Goal: Information Seeking & Learning: Get advice/opinions

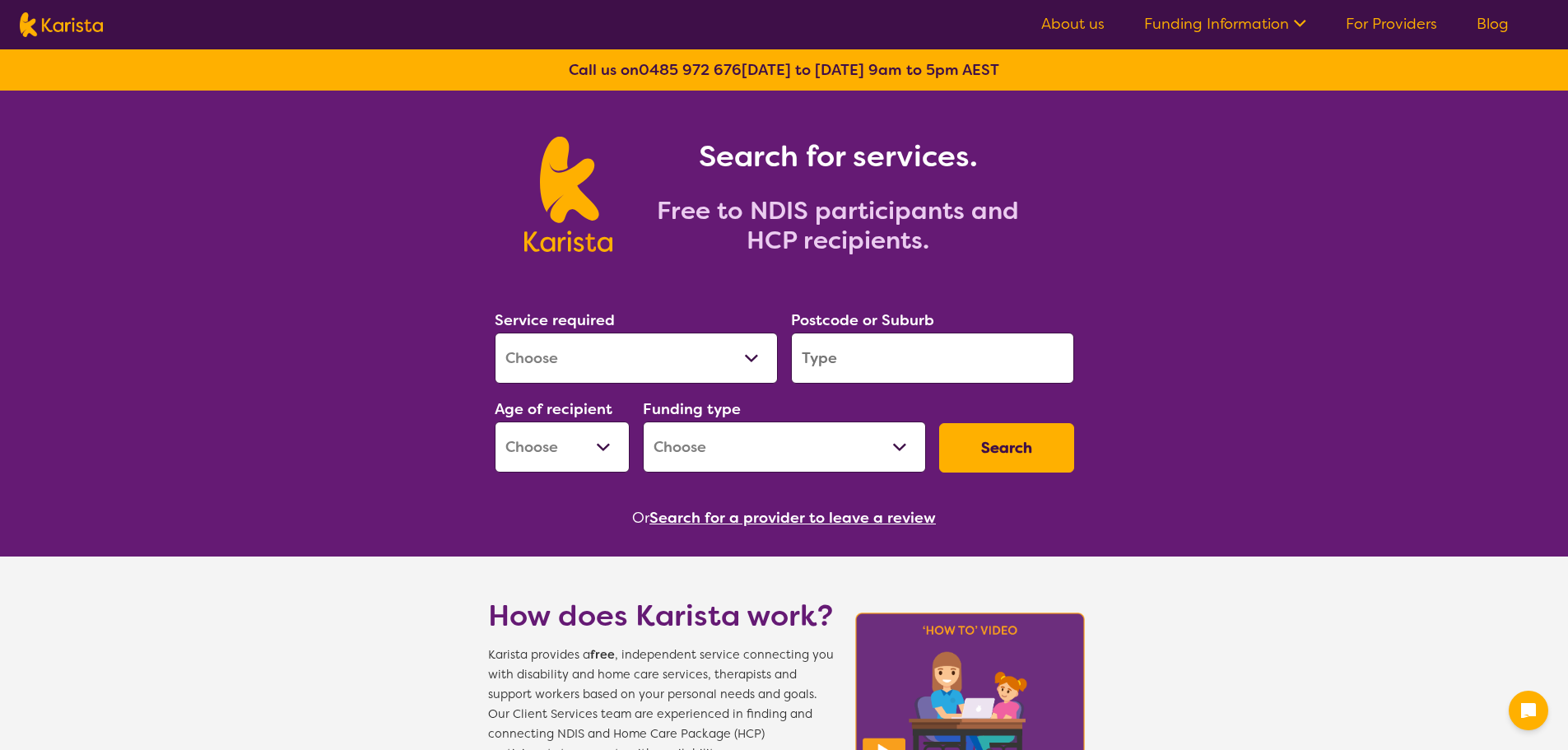
select select "[MEDICAL_DATA]"
click at [495, 333] on select "Allied Health Assistant Assessment ([MEDICAL_DATA] or [MEDICAL_DATA]) Behaviour…" at bounding box center [636, 358] width 283 height 51
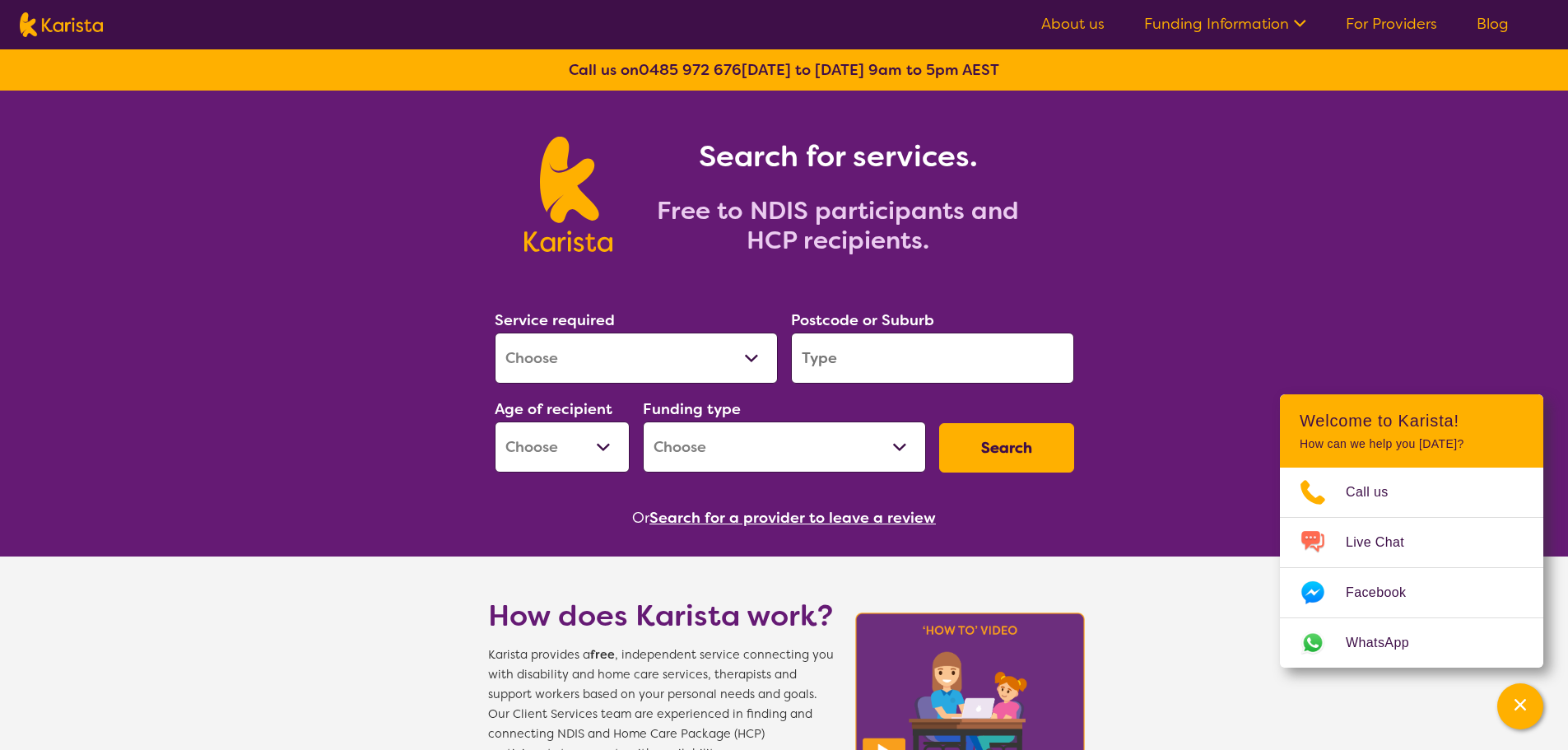
click at [937, 361] on input "search" at bounding box center [932, 358] width 283 height 51
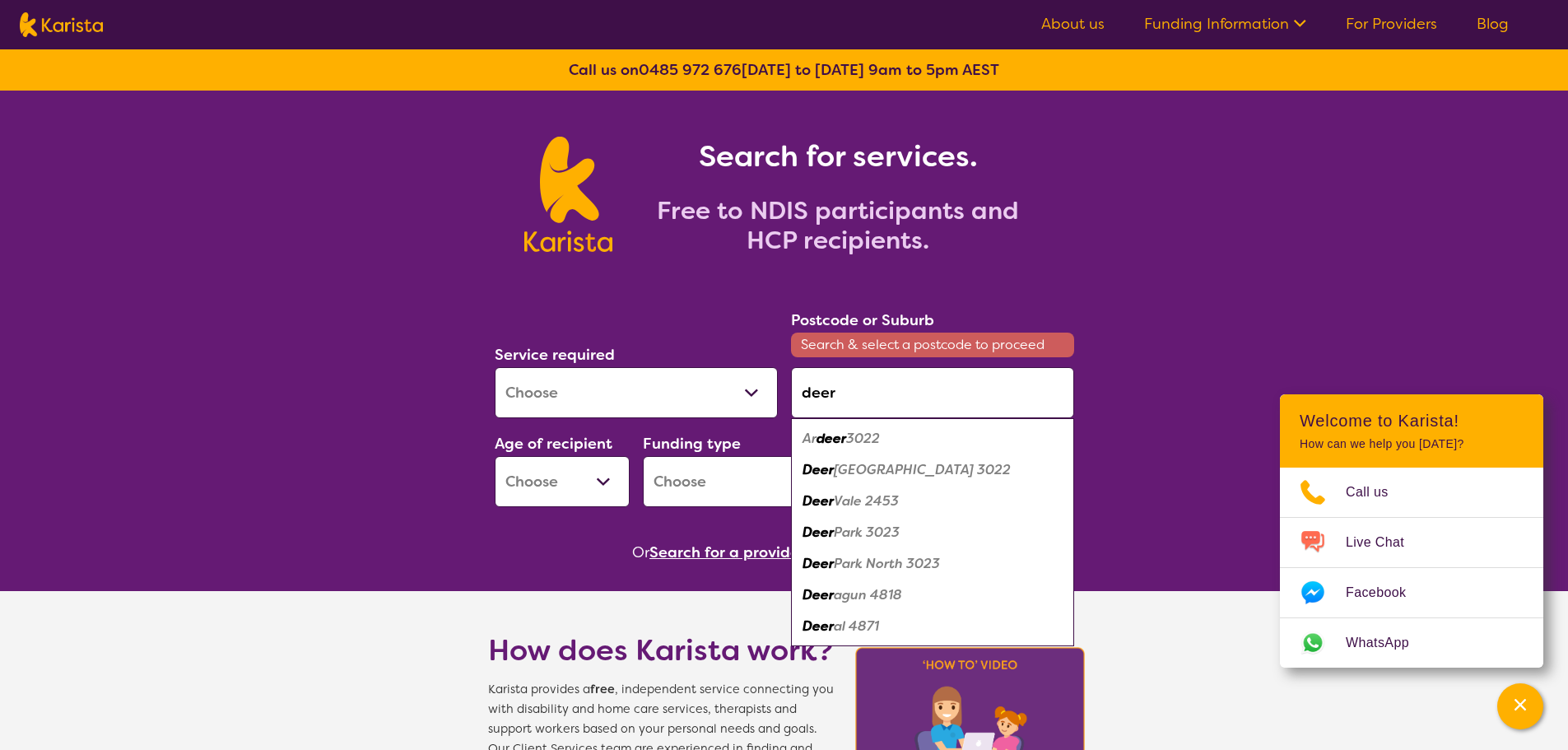
click at [867, 528] on em "Park 3023" at bounding box center [867, 532] width 66 height 17
type input "3023"
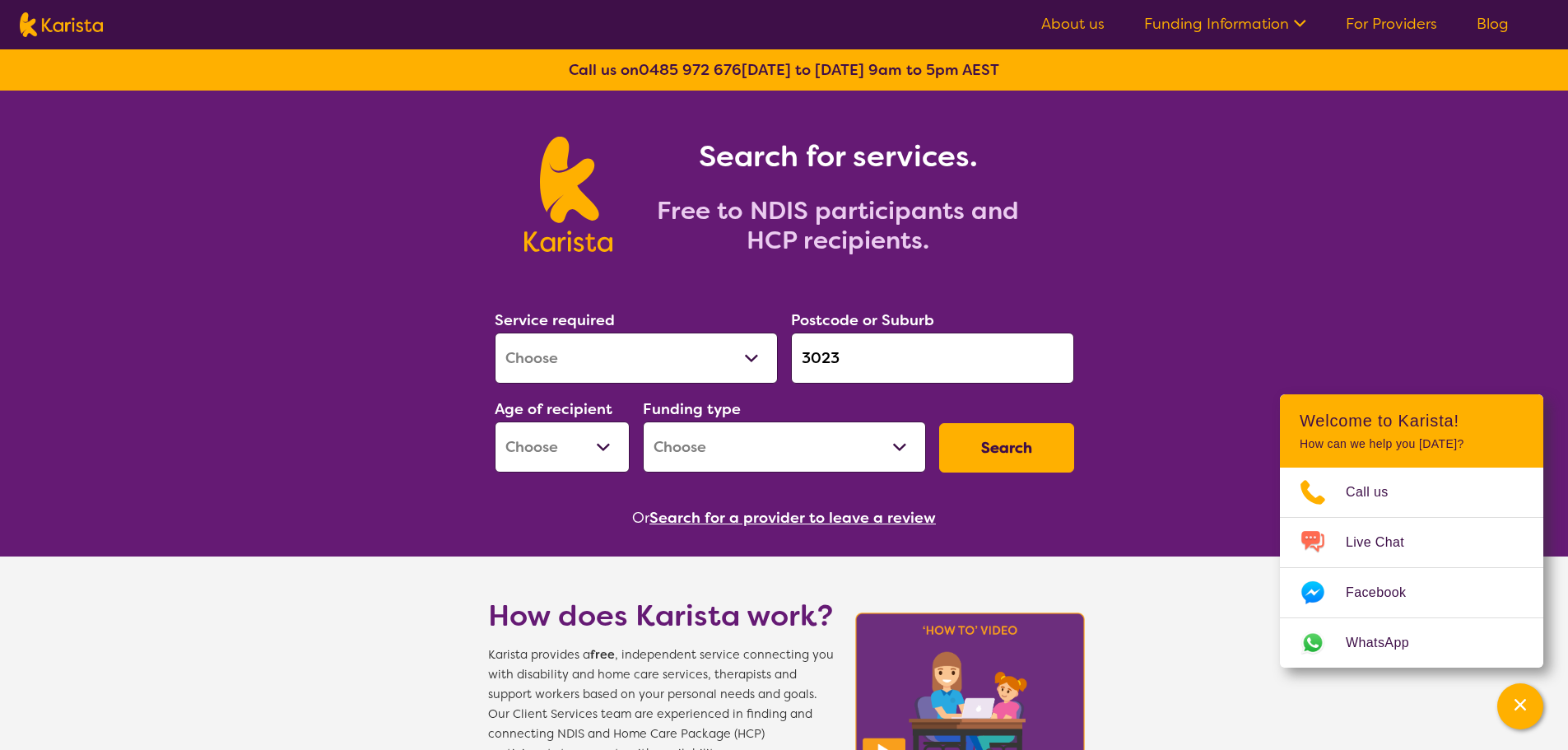
click at [582, 443] on select "Early Childhood - 0 to 9 Child - 10 to 11 Adolescent - 12 to 17 Adult - 18 to 6…" at bounding box center [562, 446] width 135 height 51
select select "CH"
click at [495, 421] on select "Early Childhood - 0 to 9 Child - 10 to 11 Adolescent - 12 to 17 Adult - 18 to 6…" at bounding box center [562, 446] width 135 height 51
click at [1034, 433] on button "Search" at bounding box center [1007, 447] width 135 height 49
click at [837, 434] on select "Home Care Package (HCP) National Disability Insurance Scheme (NDIS) I don't know" at bounding box center [784, 446] width 283 height 51
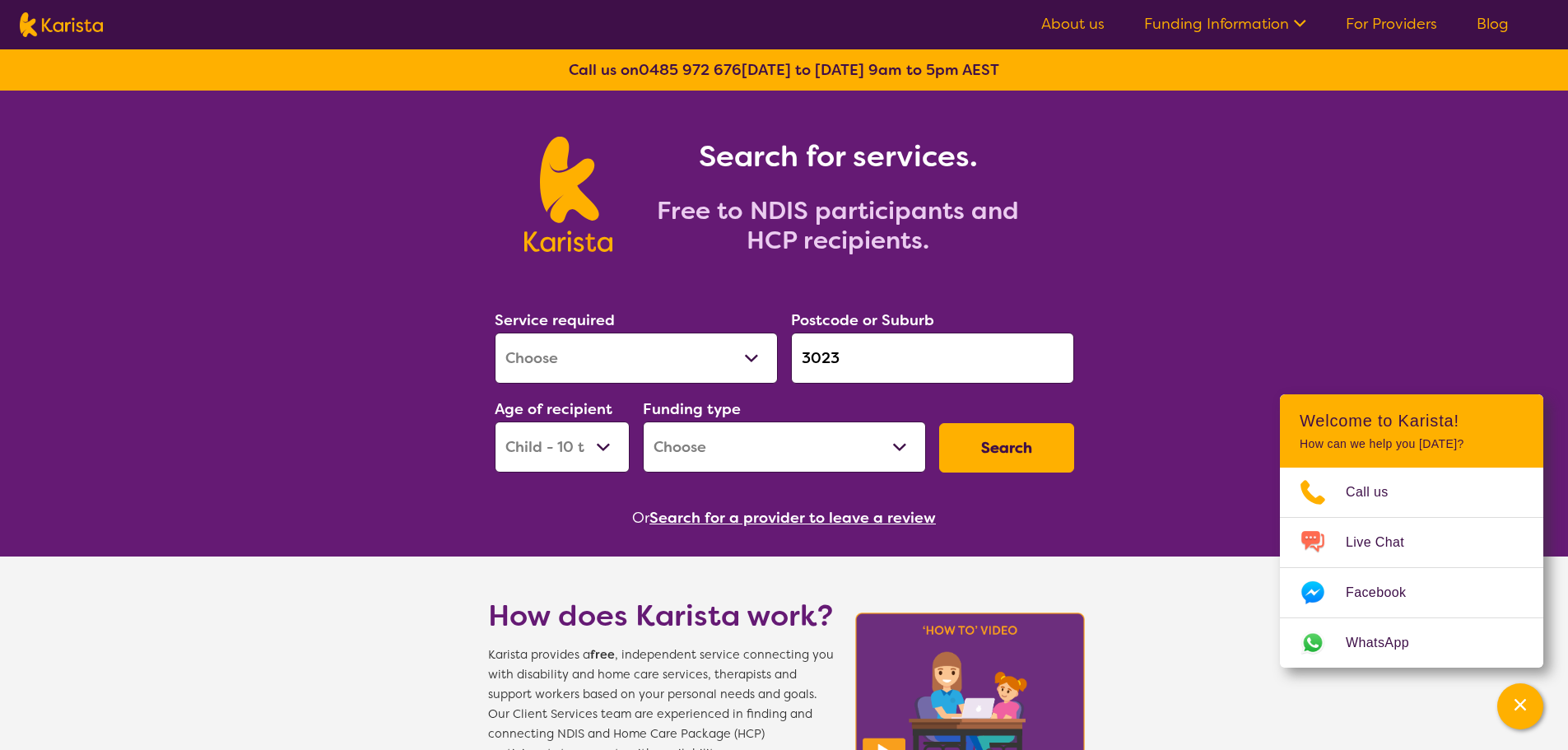
select select "NDIS"
click at [643, 421] on select "Home Care Package (HCP) National Disability Insurance Scheme (NDIS) I don't know" at bounding box center [784, 446] width 283 height 51
click at [1014, 434] on button "Search" at bounding box center [1007, 447] width 135 height 49
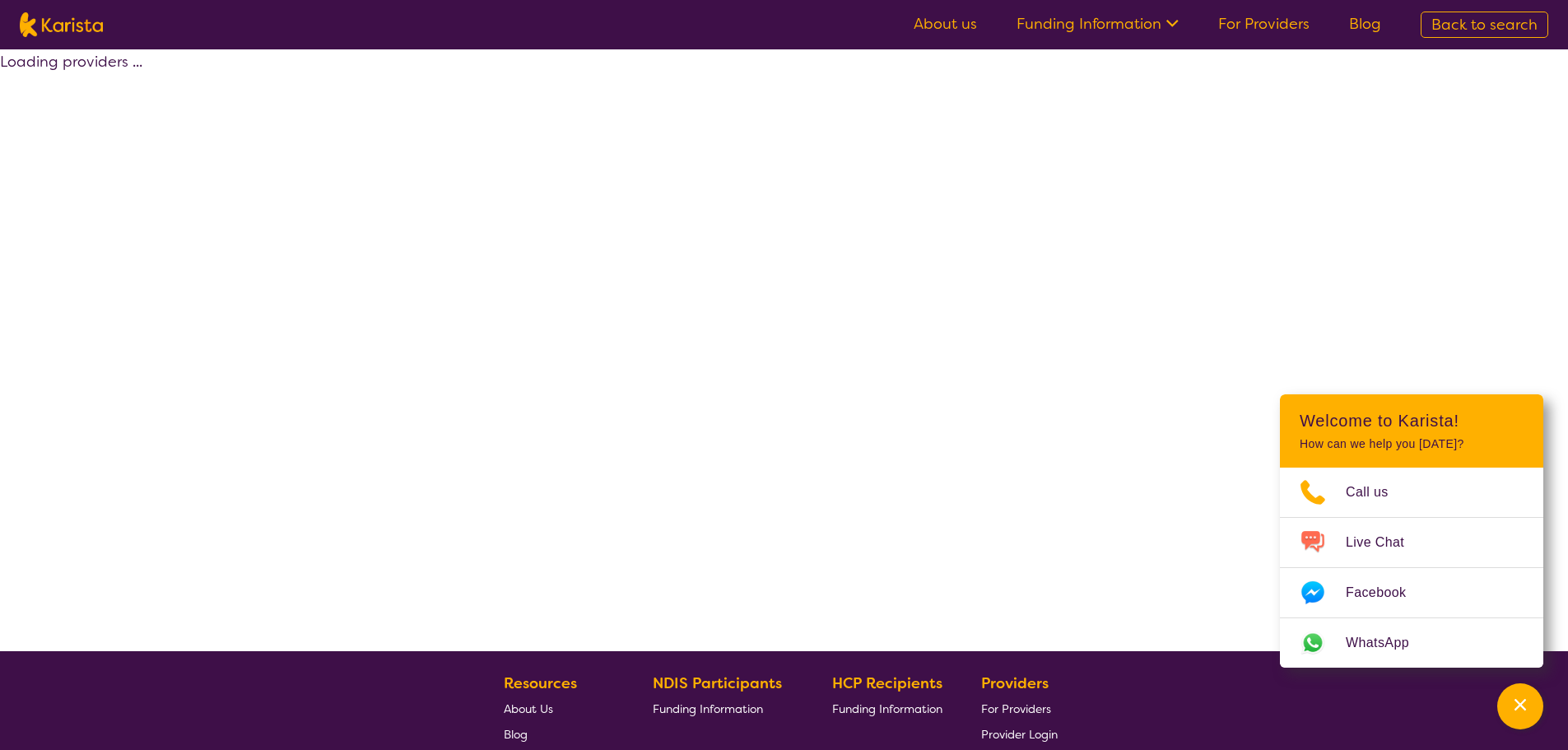
select select "by_score"
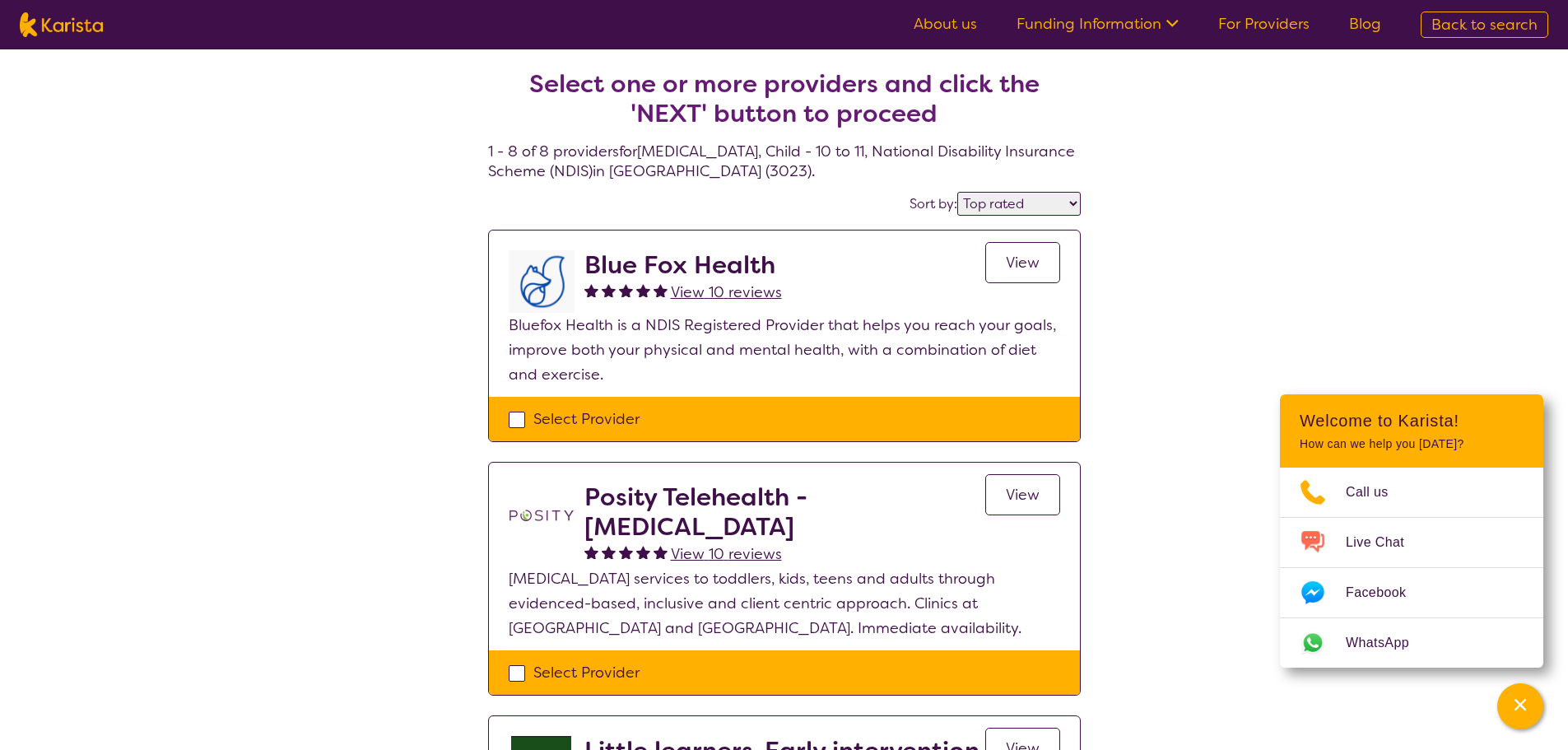
select select "[MEDICAL_DATA]"
select select "CH"
select select "NDIS"
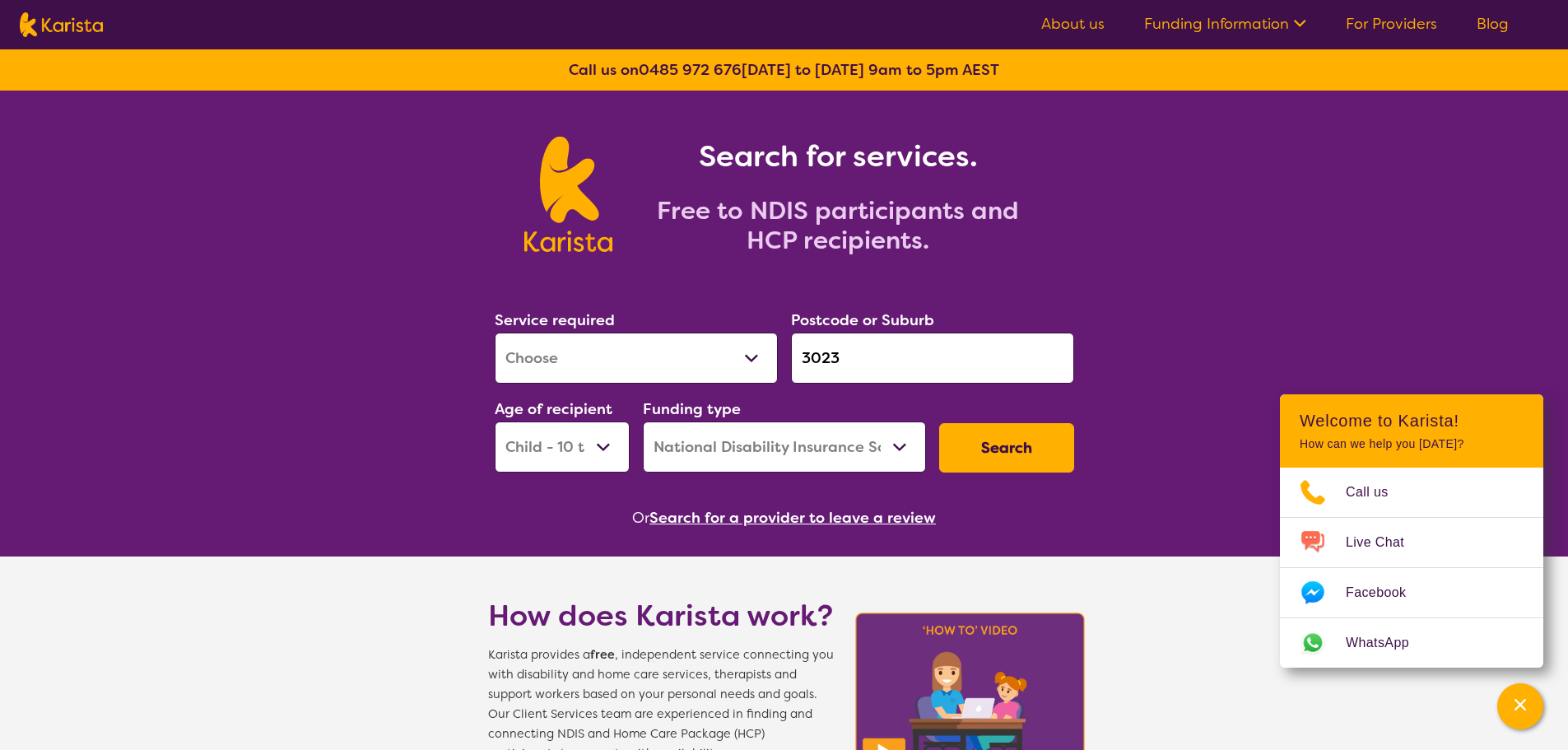
click at [587, 444] on select "Early Childhood - 0 to 9 Child - 10 to 11 Adolescent - 12 to 17 Adult - 18 to 6…" at bounding box center [562, 446] width 135 height 51
select select "AS"
click at [495, 421] on select "Early Childhood - 0 to 9 Child - 10 to 11 Adolescent - 12 to 17 Adult - 18 to 6…" at bounding box center [562, 446] width 135 height 51
click at [1034, 447] on button "Search" at bounding box center [1007, 447] width 135 height 49
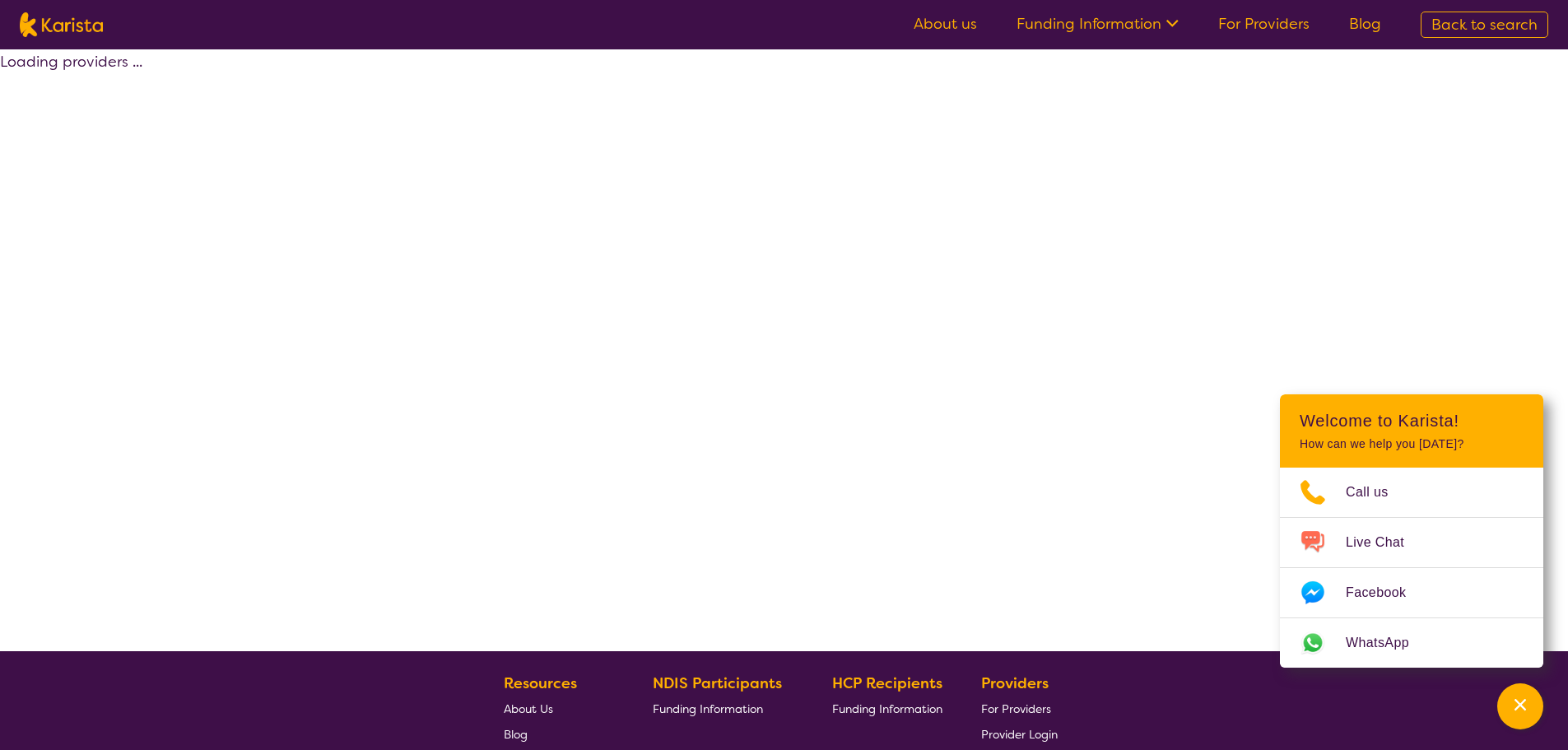
select select "by_score"
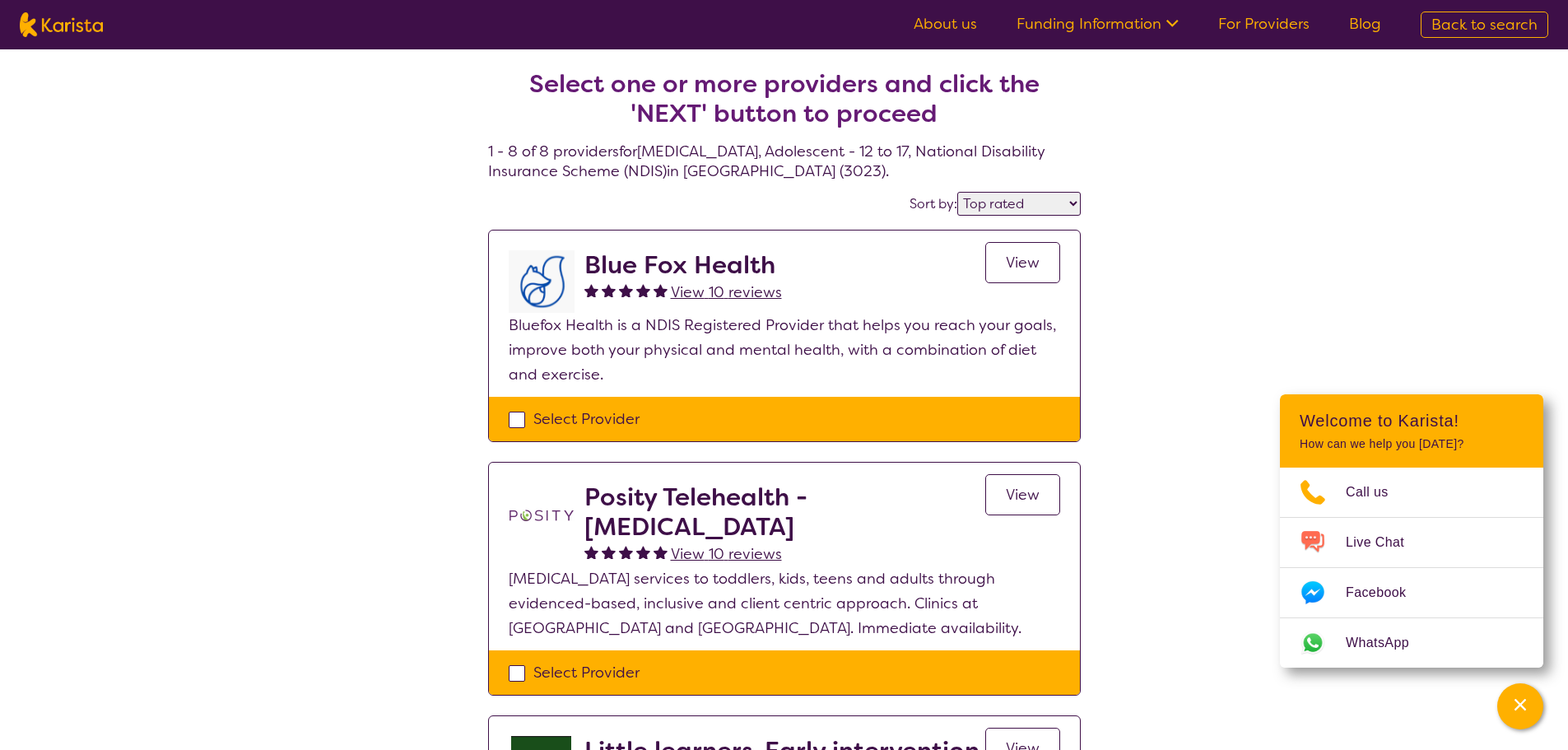
select select "[MEDICAL_DATA]"
select select "AS"
select select "NDIS"
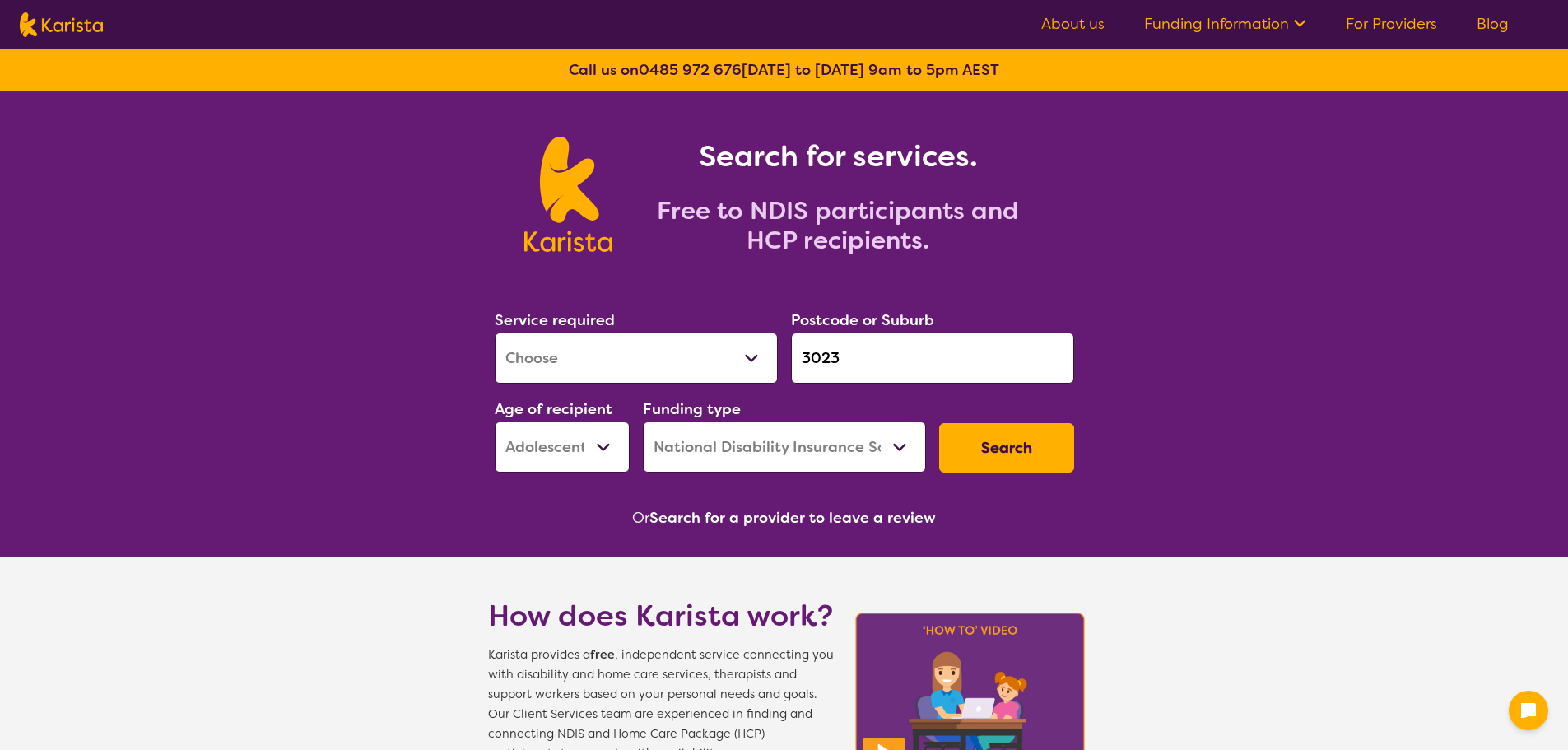
select select "[MEDICAL_DATA]"
select select "AS"
select select "NDIS"
click at [986, 442] on button "Search" at bounding box center [1007, 447] width 135 height 49
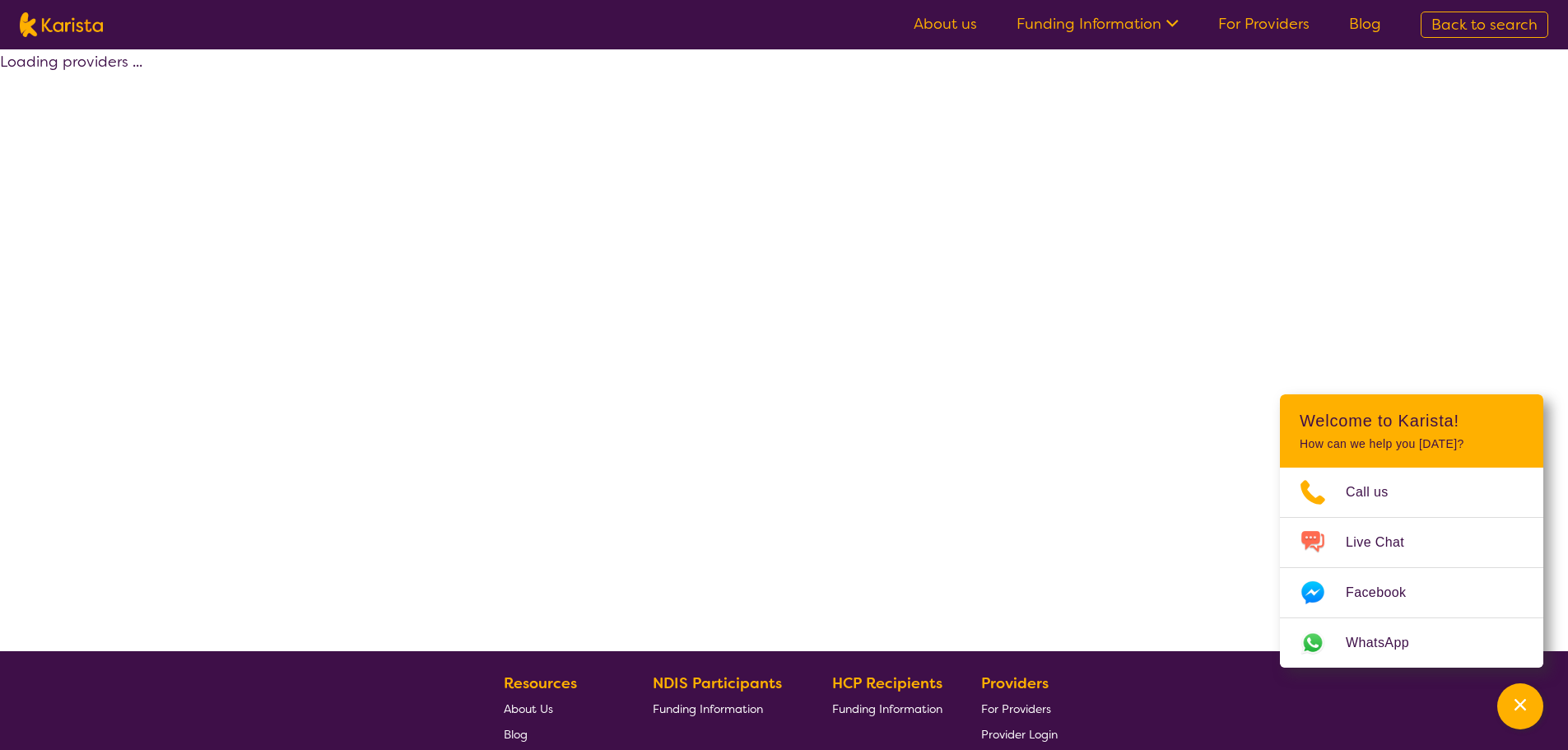
select select "by_score"
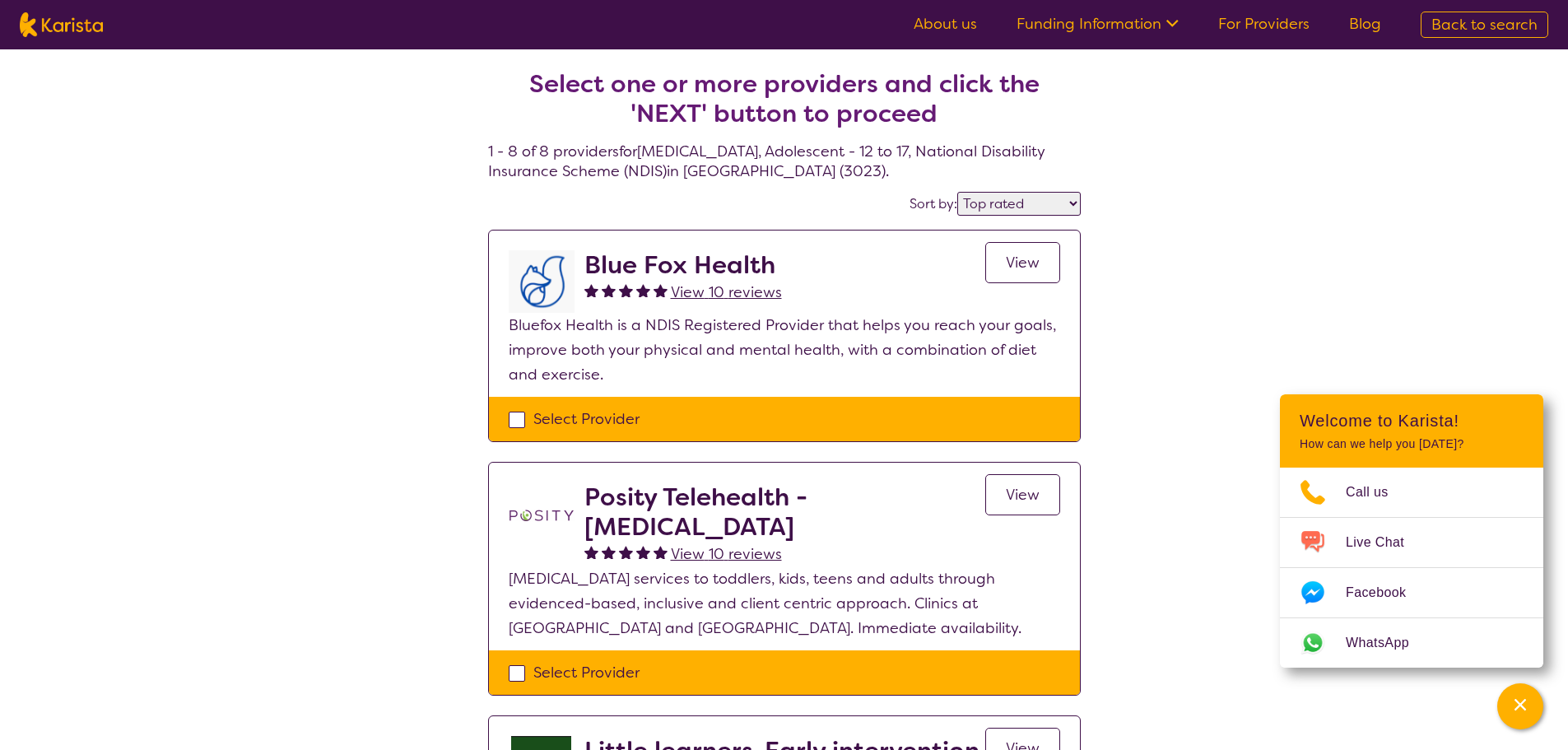
select select "[MEDICAL_DATA]"
select select "AS"
select select "NDIS"
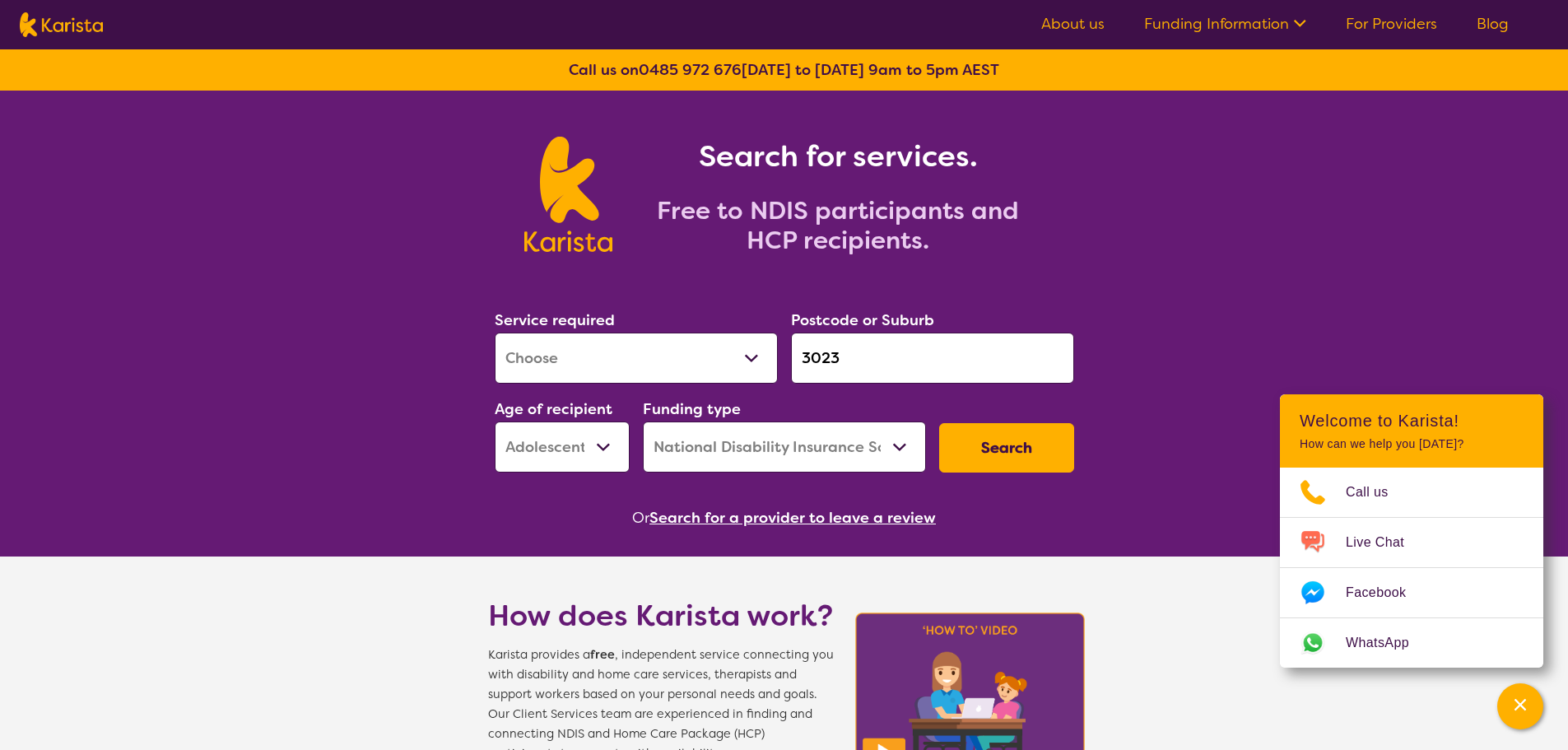
click at [712, 348] on select "Allied Health Assistant Assessment ([MEDICAL_DATA] or [MEDICAL_DATA]) Behaviour…" at bounding box center [636, 358] width 283 height 51
select select "Behaviour support"
click at [495, 333] on select "Allied Health Assistant Assessment ([MEDICAL_DATA] or [MEDICAL_DATA]) Behaviour…" at bounding box center [636, 358] width 283 height 51
click at [997, 447] on button "Search" at bounding box center [1007, 447] width 135 height 49
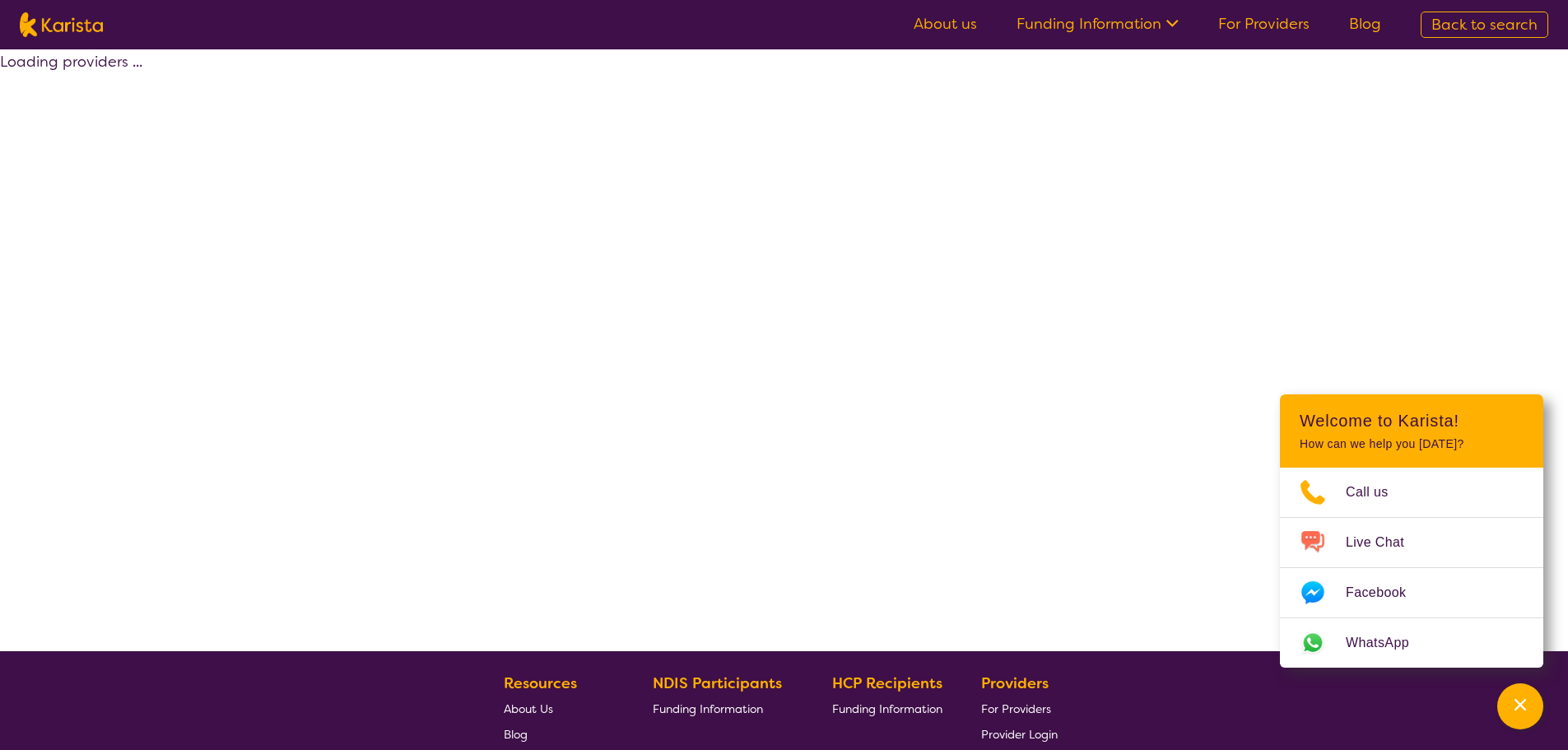
select select "by_score"
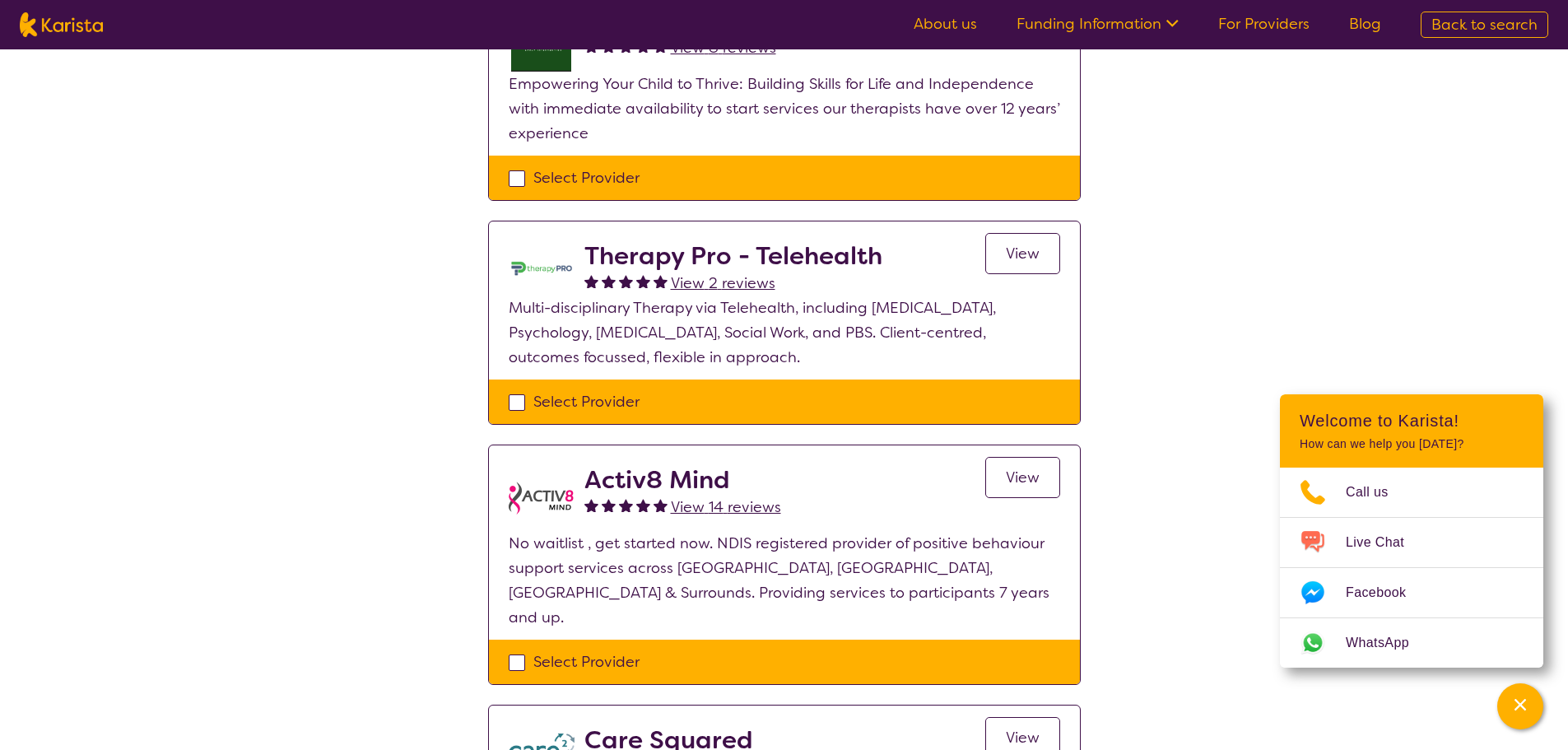
scroll to position [658, 0]
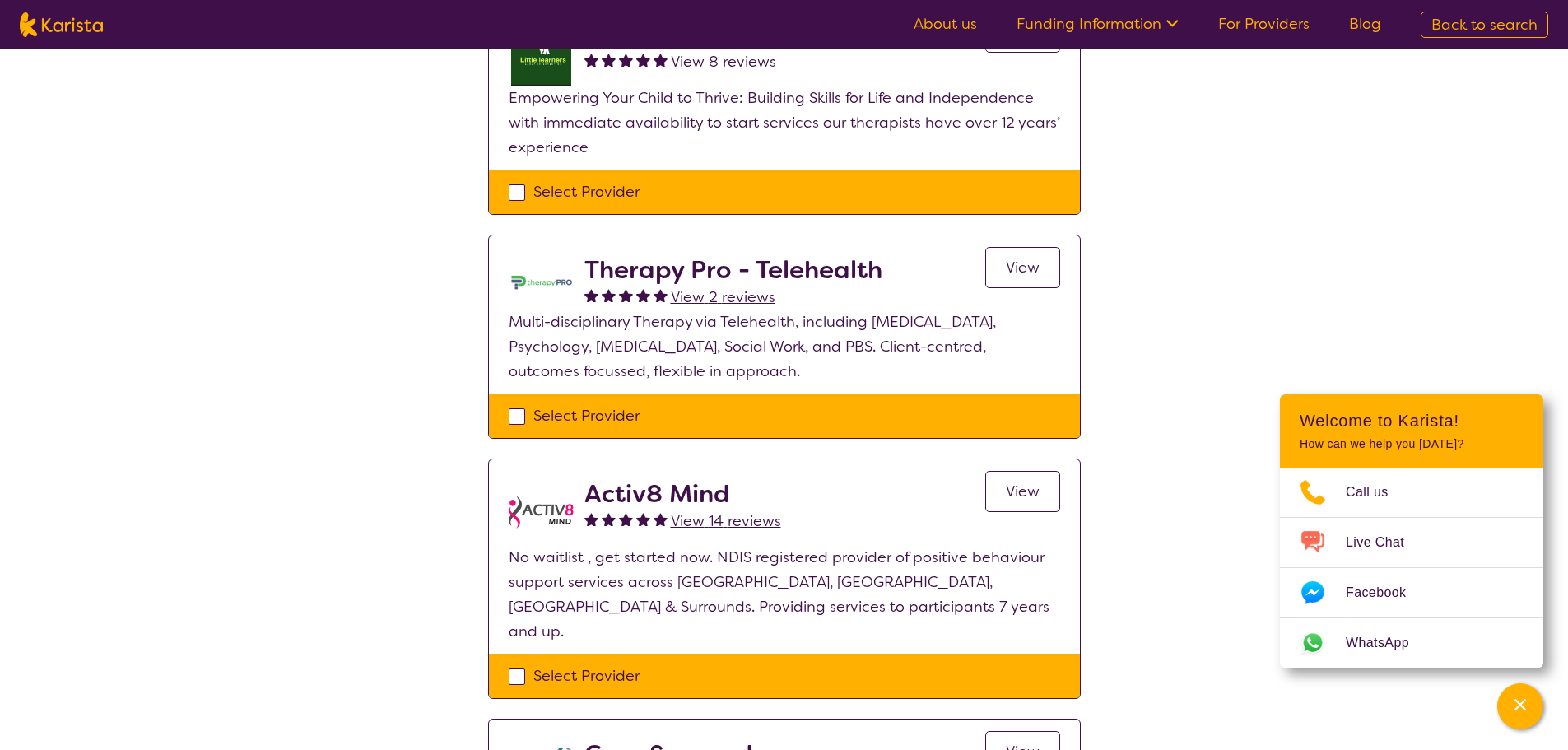
select select "Behaviour support"
select select "AS"
select select "NDIS"
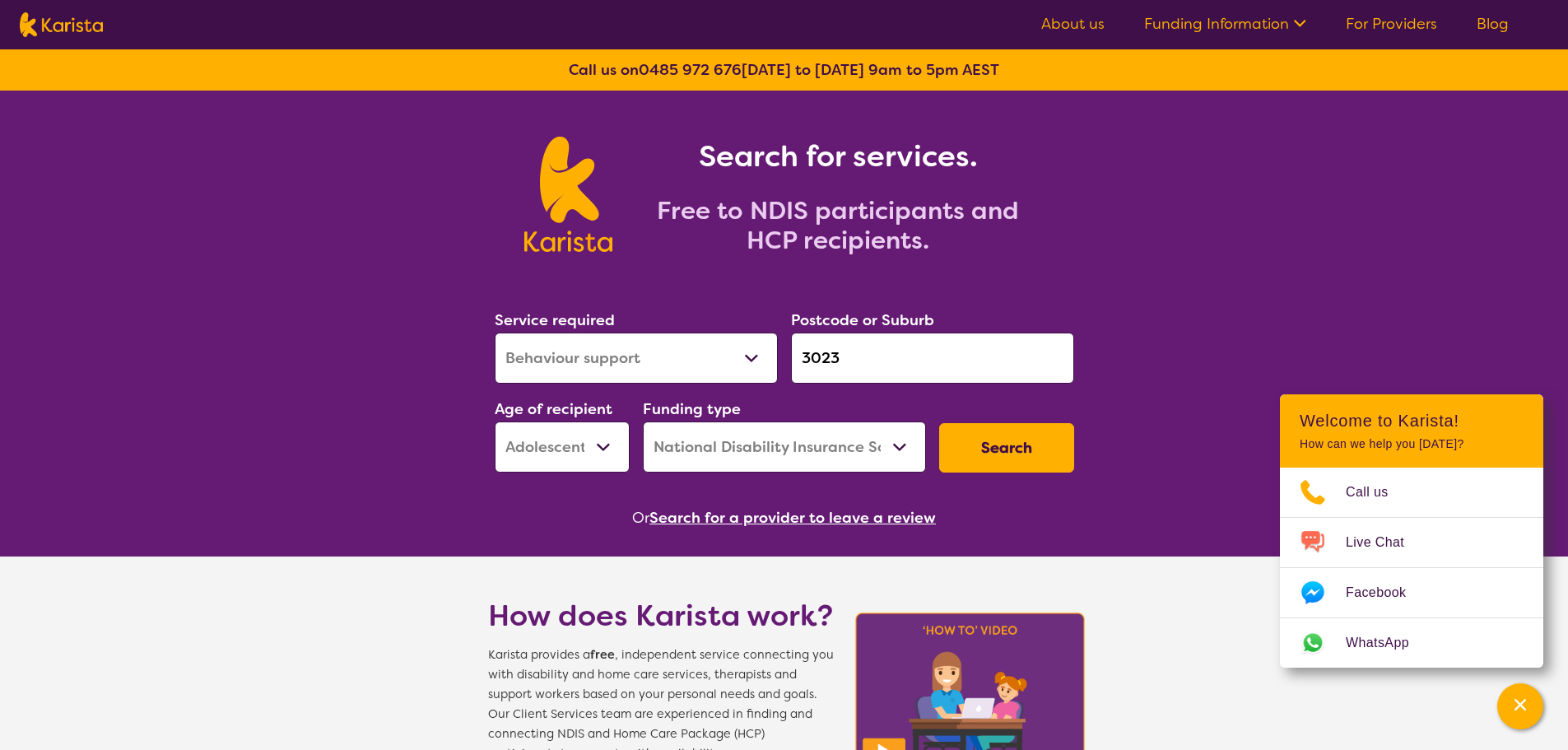
click at [557, 442] on select "Early Childhood - 0 to 9 Child - 10 to 11 Adolescent - 12 to 17 Adult - 18 to 6…" at bounding box center [562, 446] width 135 height 51
select select "CH"
click at [495, 421] on select "Early Childhood - 0 to 9 Child - 10 to 11 Adolescent - 12 to 17 Adult - 18 to 6…" at bounding box center [562, 446] width 135 height 51
click at [1021, 446] on button "Search" at bounding box center [1007, 447] width 135 height 49
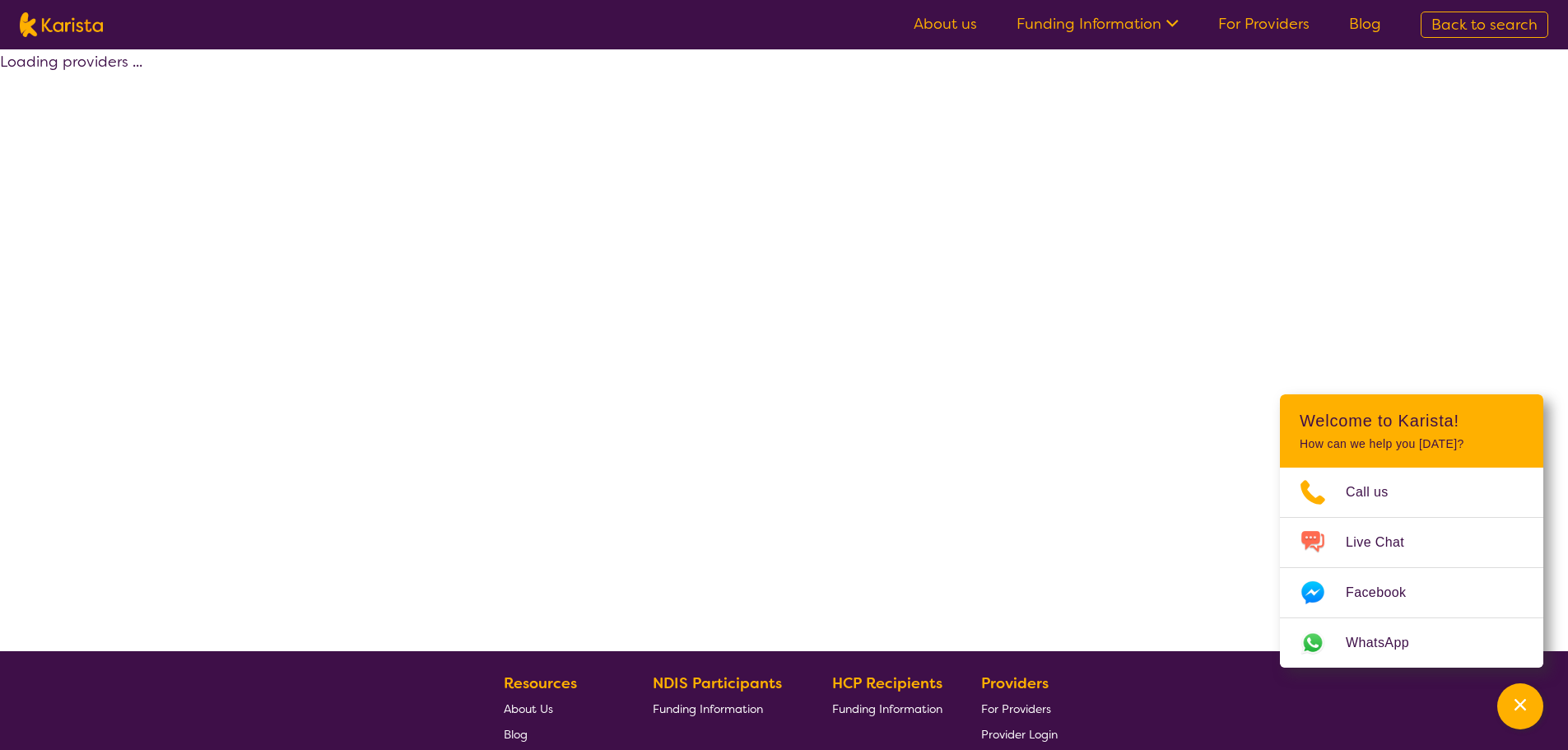
select select "by_score"
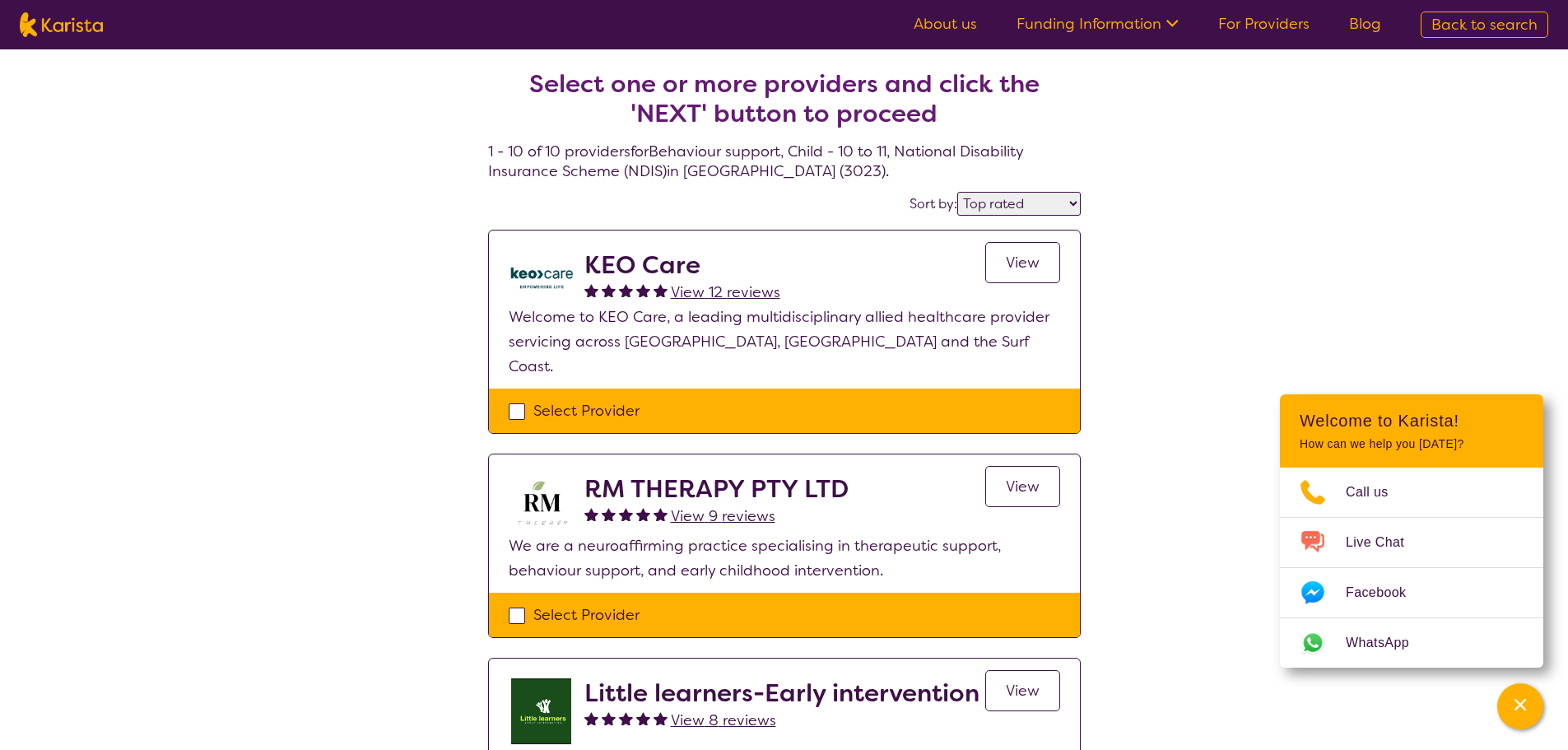
select select "Behaviour support"
select select "CH"
select select "NDIS"
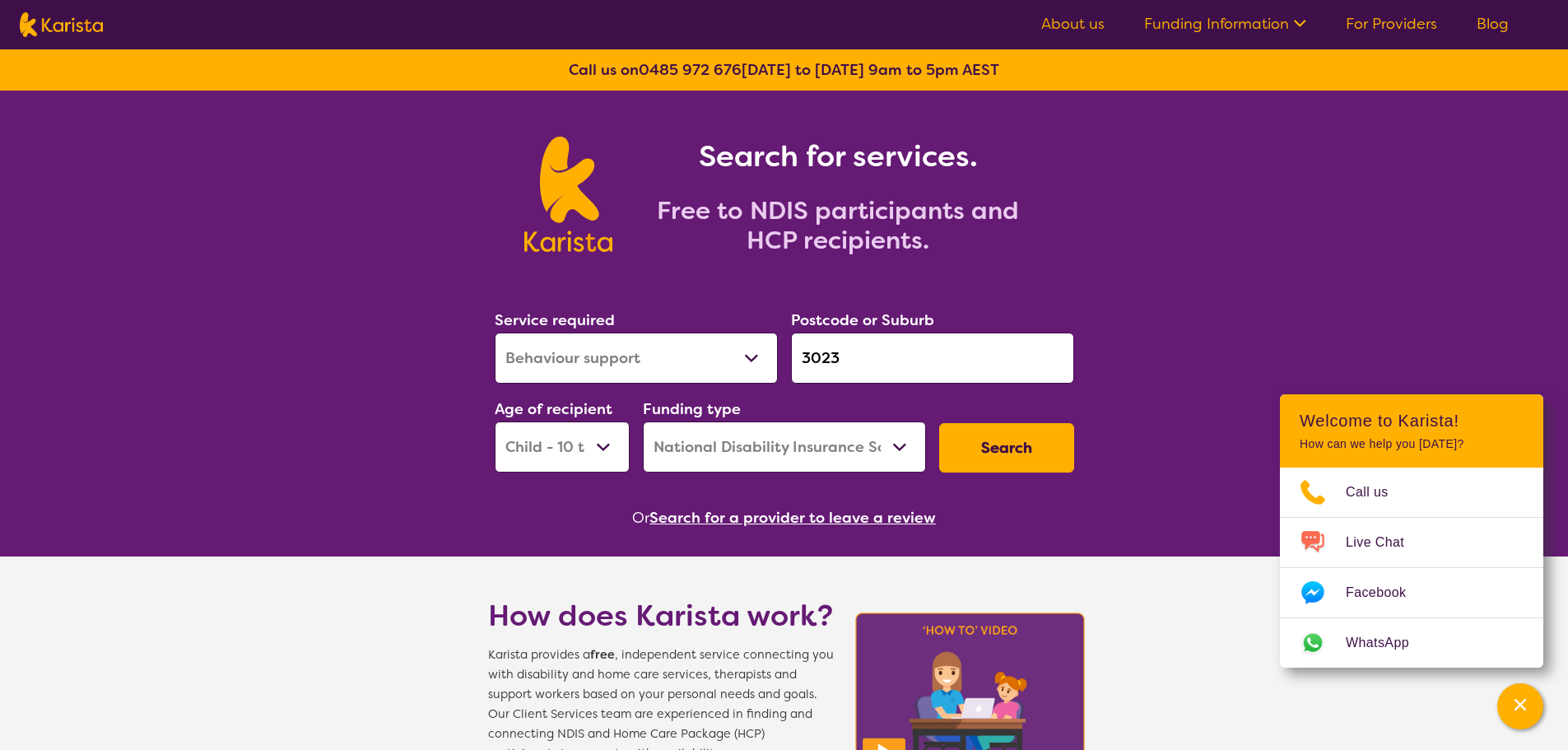
click at [857, 360] on input "3023" at bounding box center [932, 358] width 283 height 51
click at [1025, 450] on button "Search" at bounding box center [1007, 447] width 135 height 49
select select "by_score"
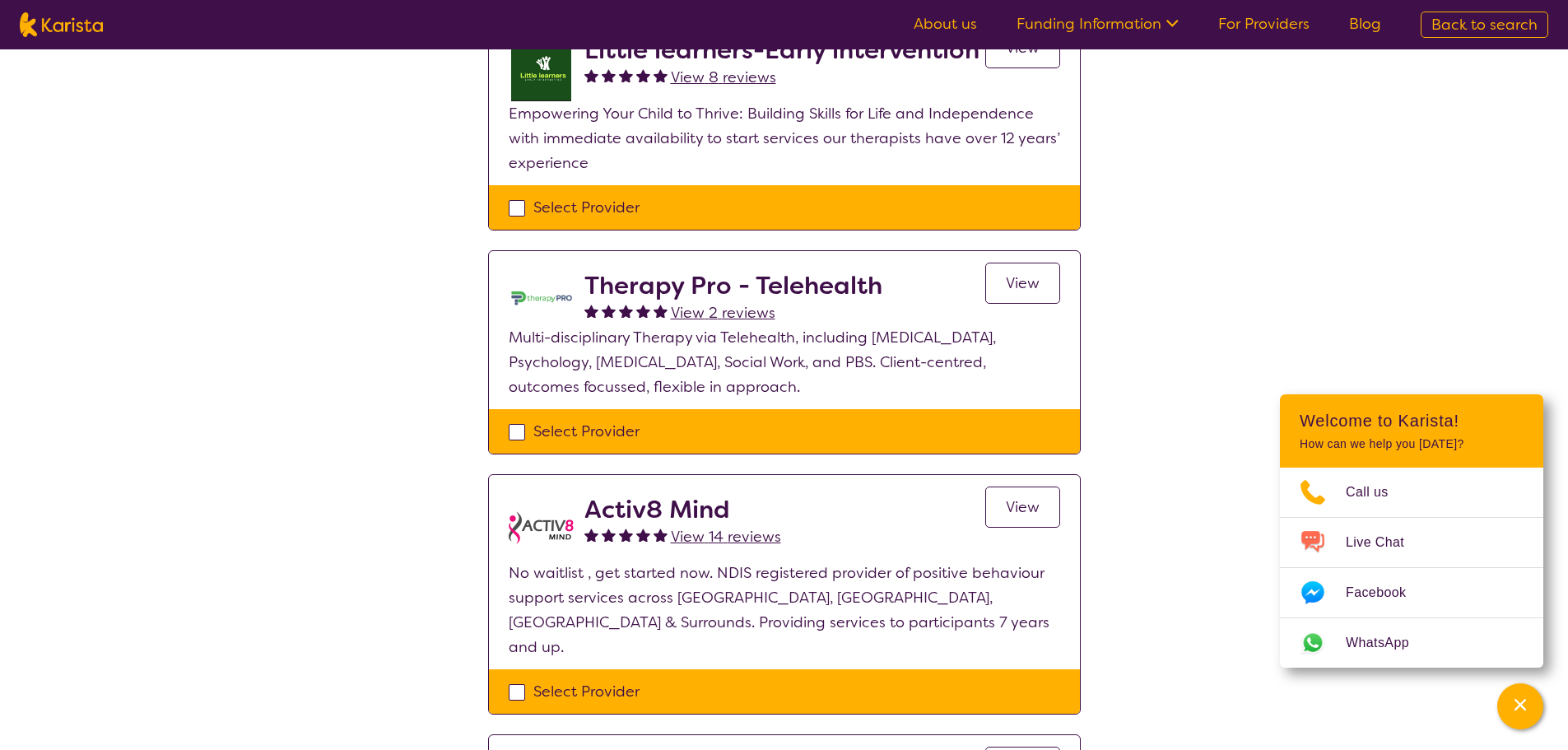
scroll to position [740, 0]
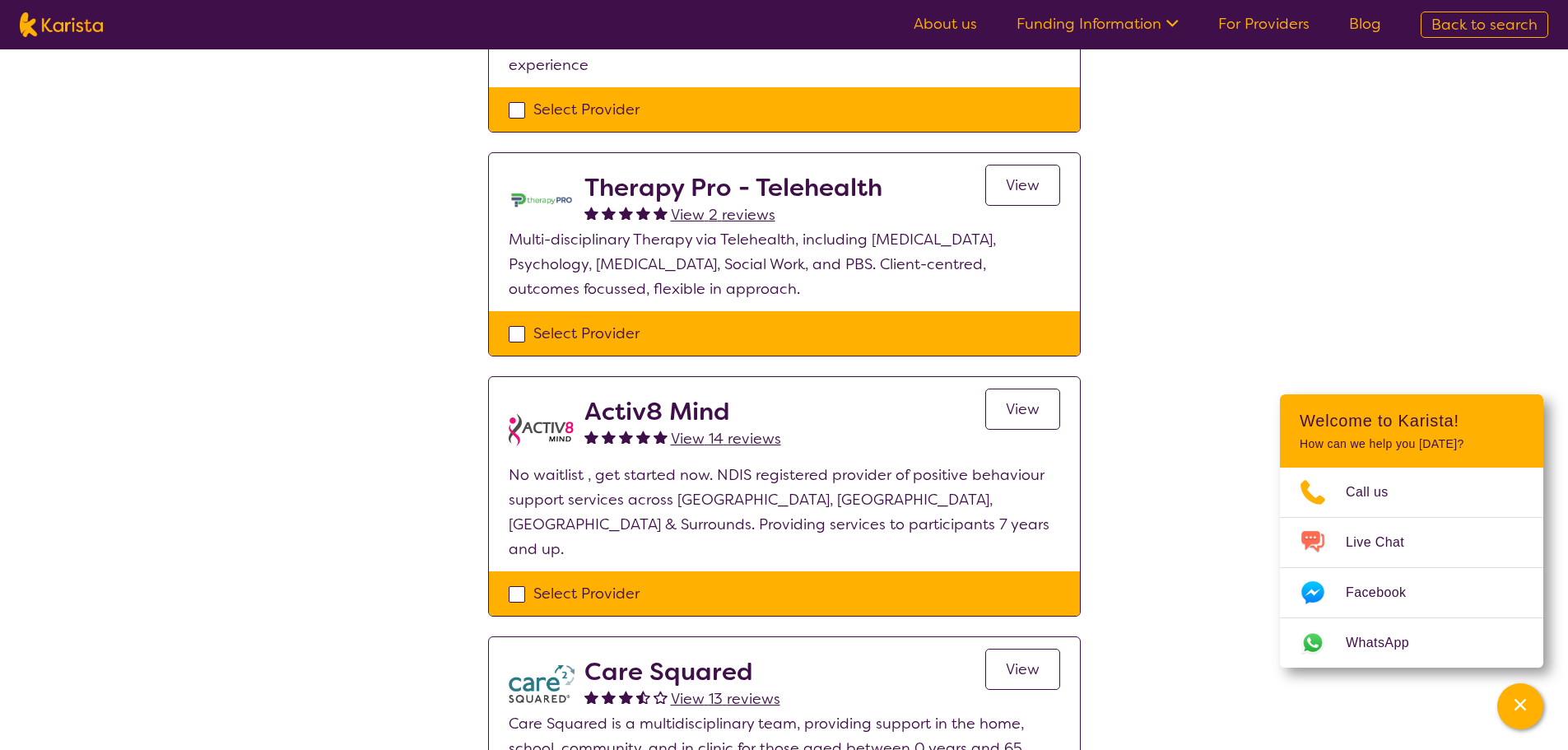
click at [1373, 178] on div "Select one or more providers and click the 'NEXT' button to proceed 1 - 10 of 1…" at bounding box center [784, 531] width 1568 height 2446
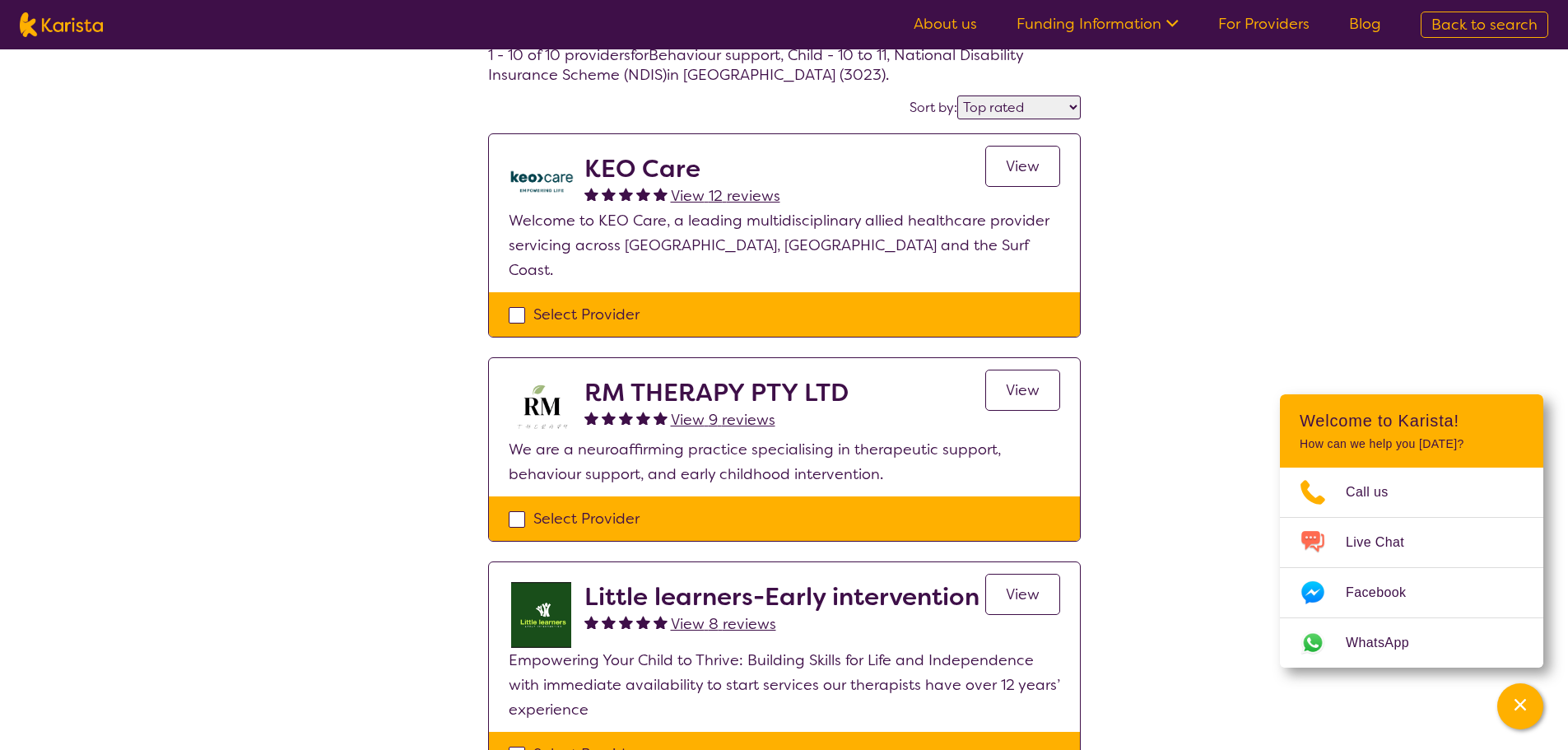
scroll to position [0, 0]
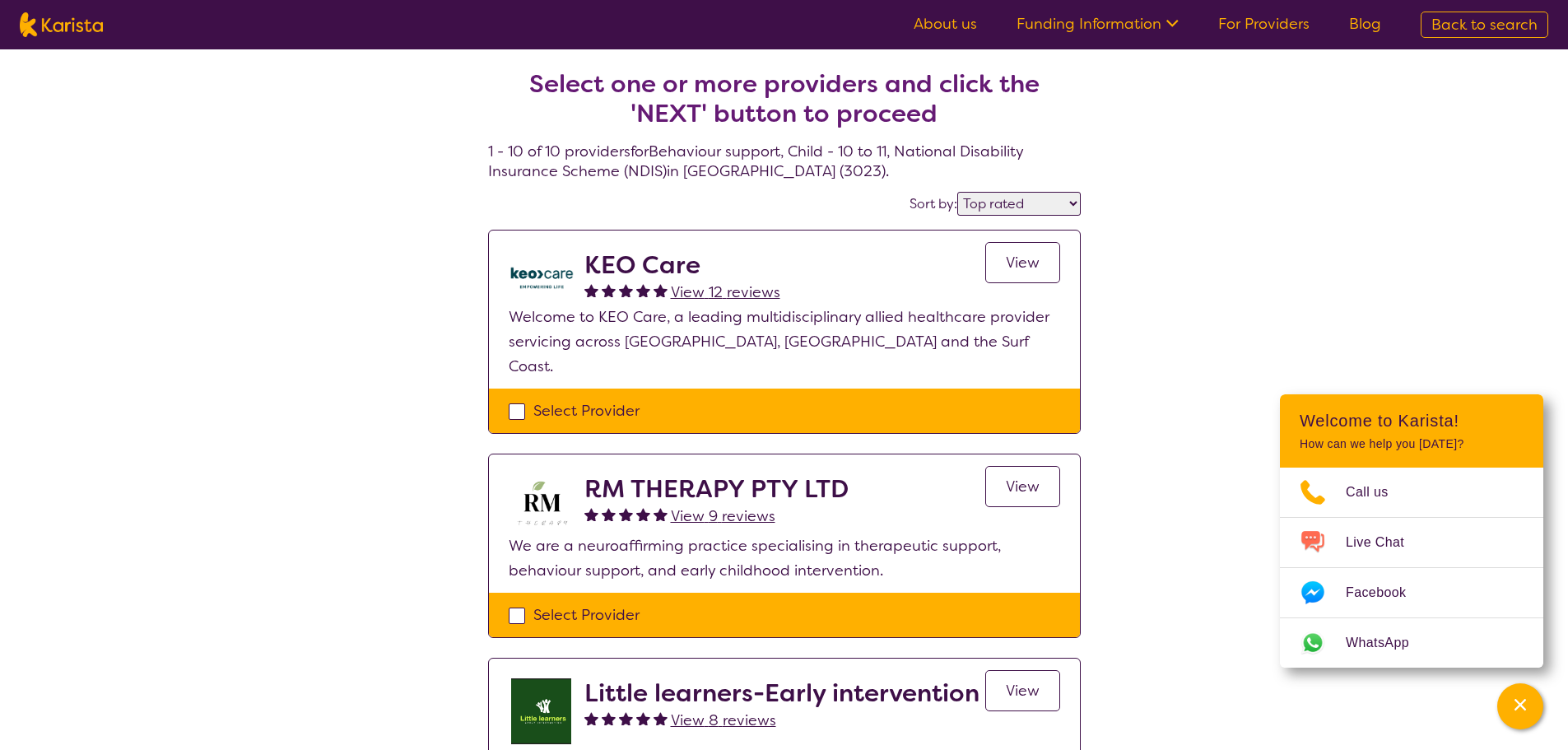
select select "Behaviour support"
select select "CH"
select select "NDIS"
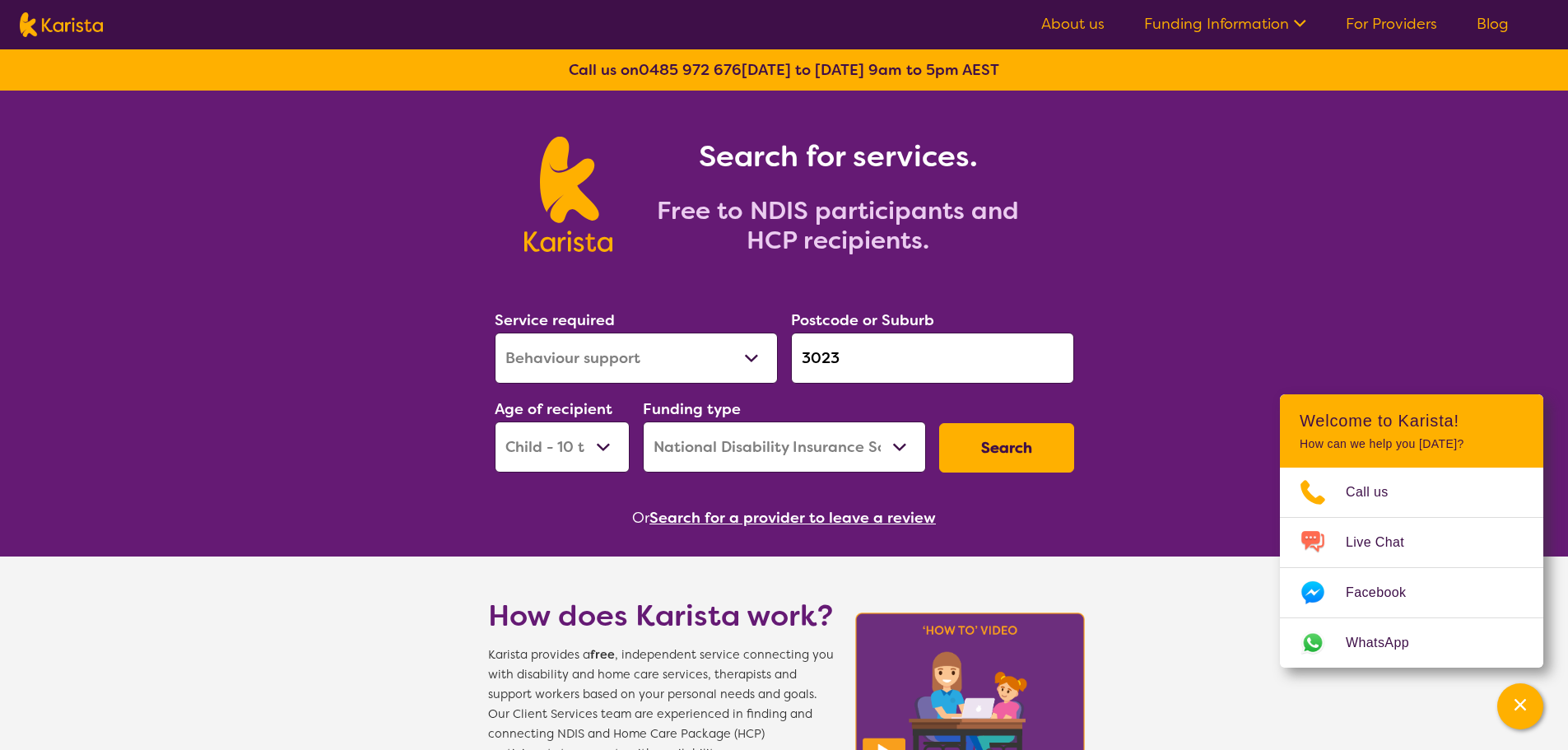
click at [694, 351] on select "Allied Health Assistant Assessment ([MEDICAL_DATA] or [MEDICAL_DATA]) Behaviour…" at bounding box center [636, 358] width 283 height 51
select select "[MEDICAL_DATA]"
click at [495, 333] on select "Allied Health Assistant Assessment ([MEDICAL_DATA] or [MEDICAL_DATA]) Behaviour…" at bounding box center [636, 358] width 283 height 51
click at [1010, 451] on button "Search" at bounding box center [1007, 447] width 135 height 49
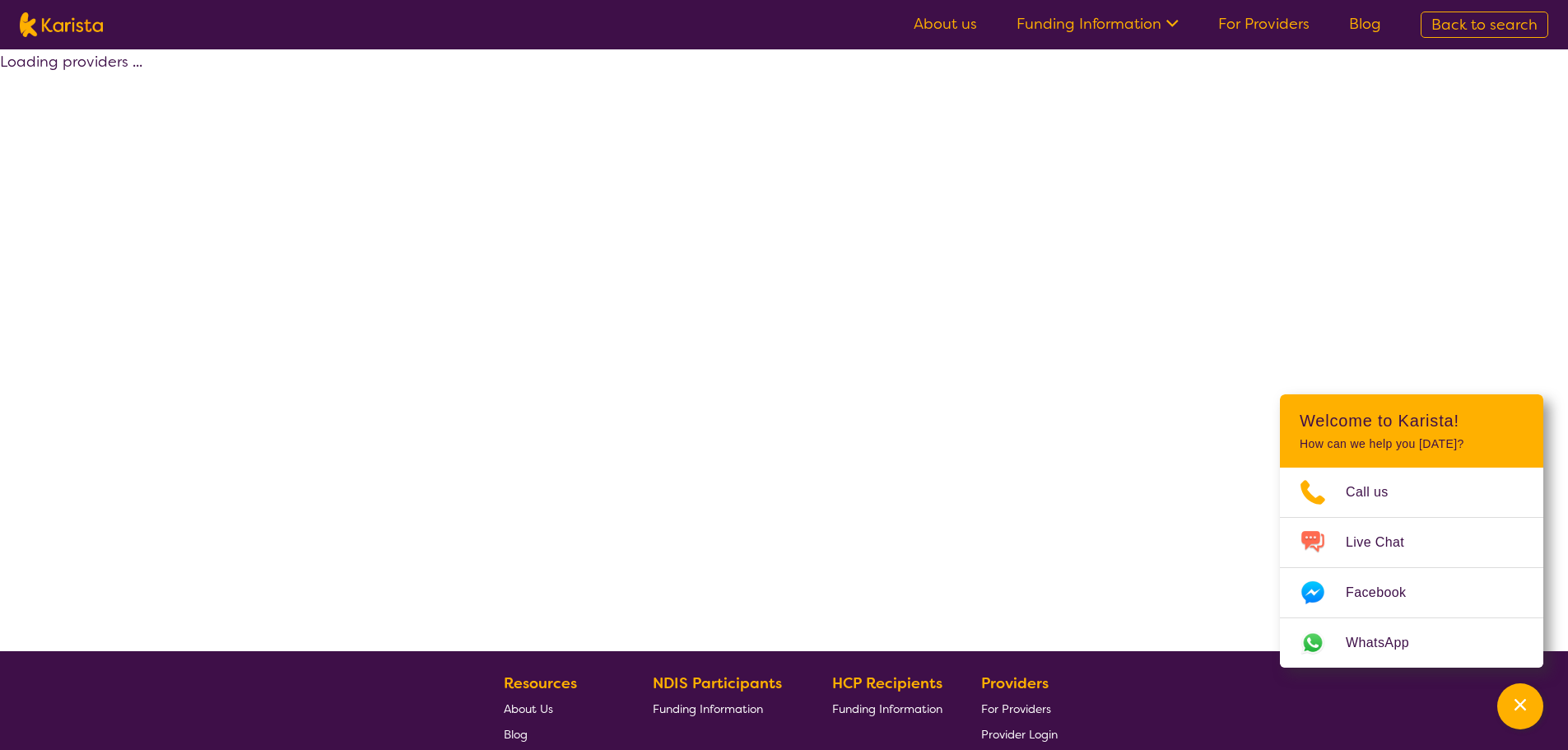
select select "by_score"
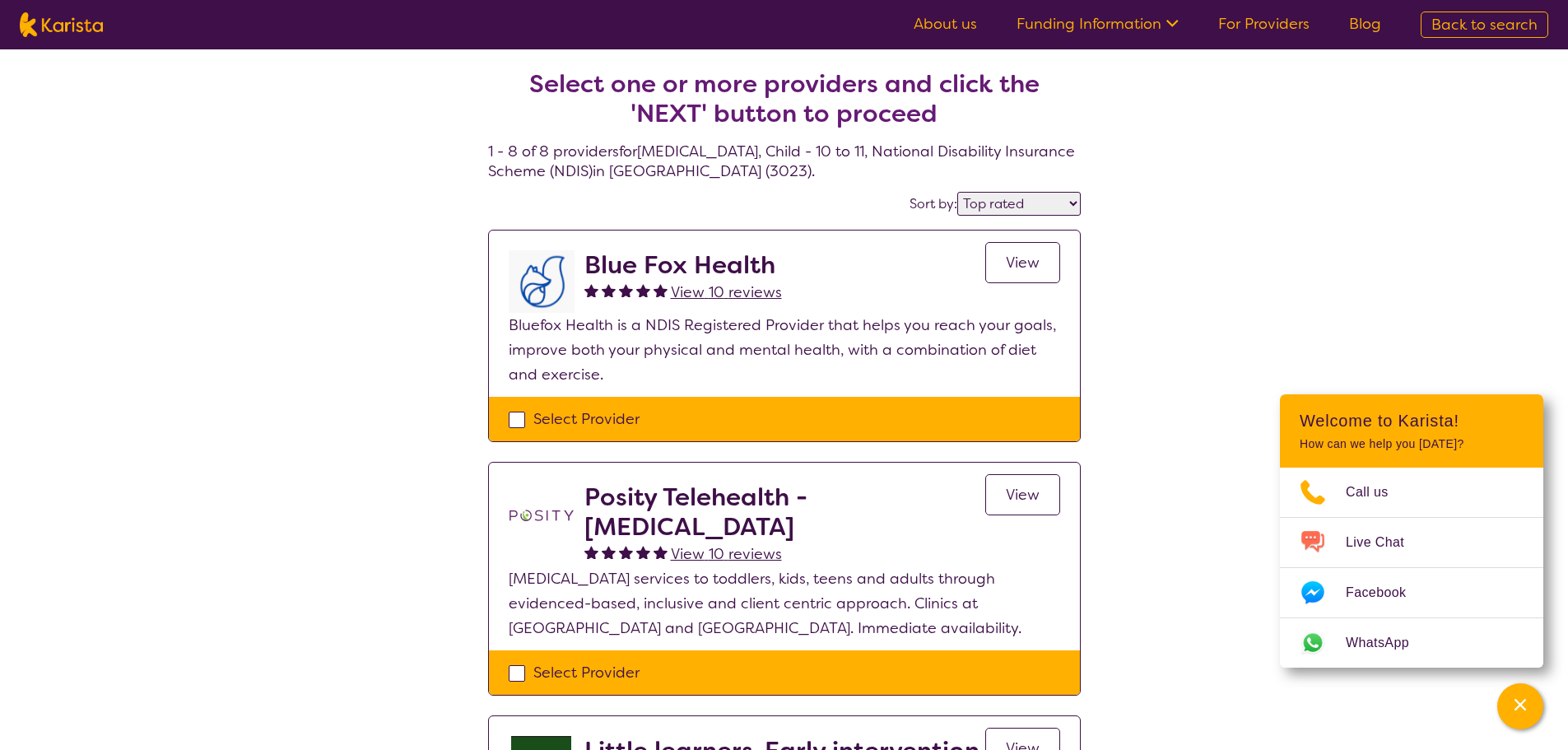
click at [701, 293] on span "View 10 reviews" at bounding box center [726, 292] width 111 height 20
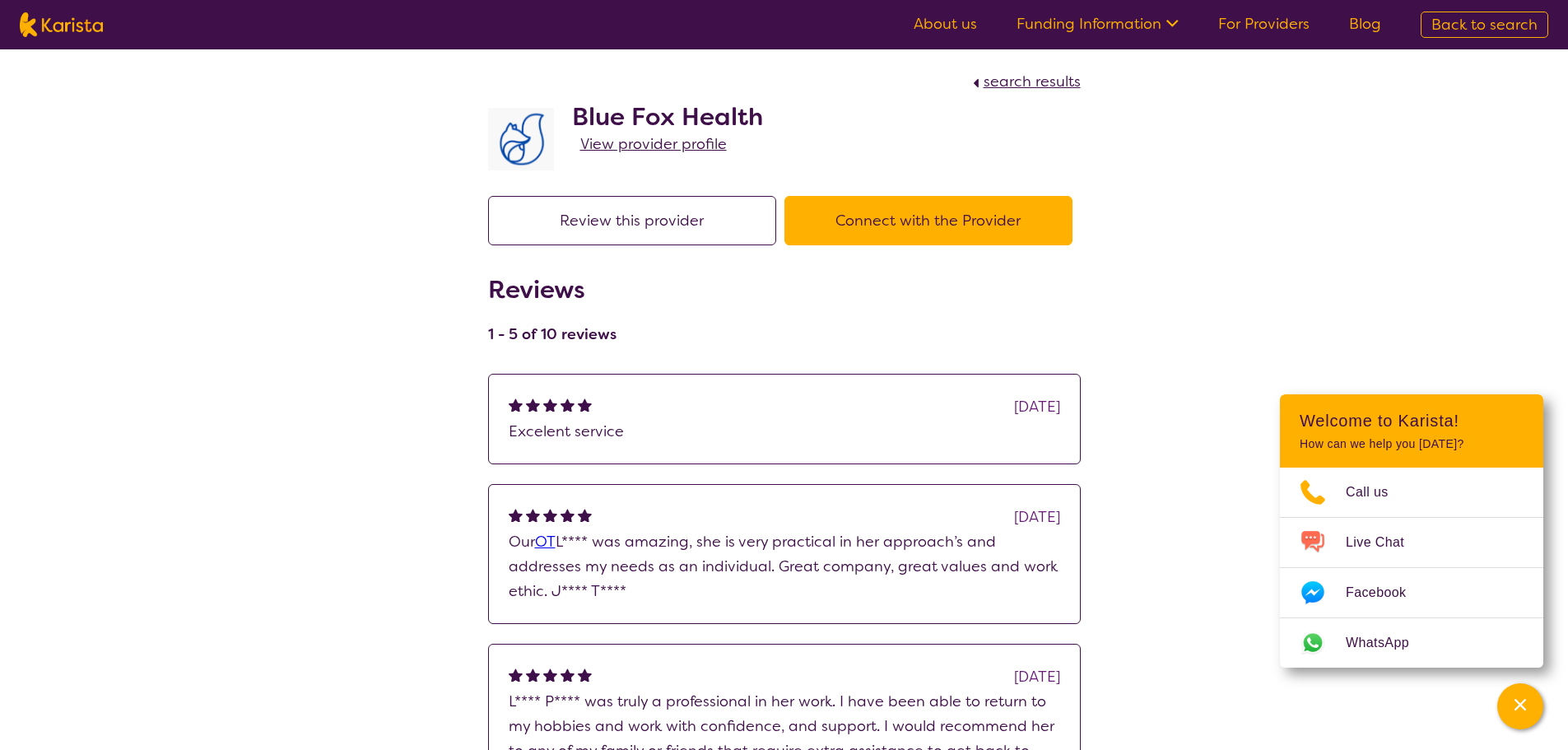
select select "by_score"
